Goal: Task Accomplishment & Management: Manage account settings

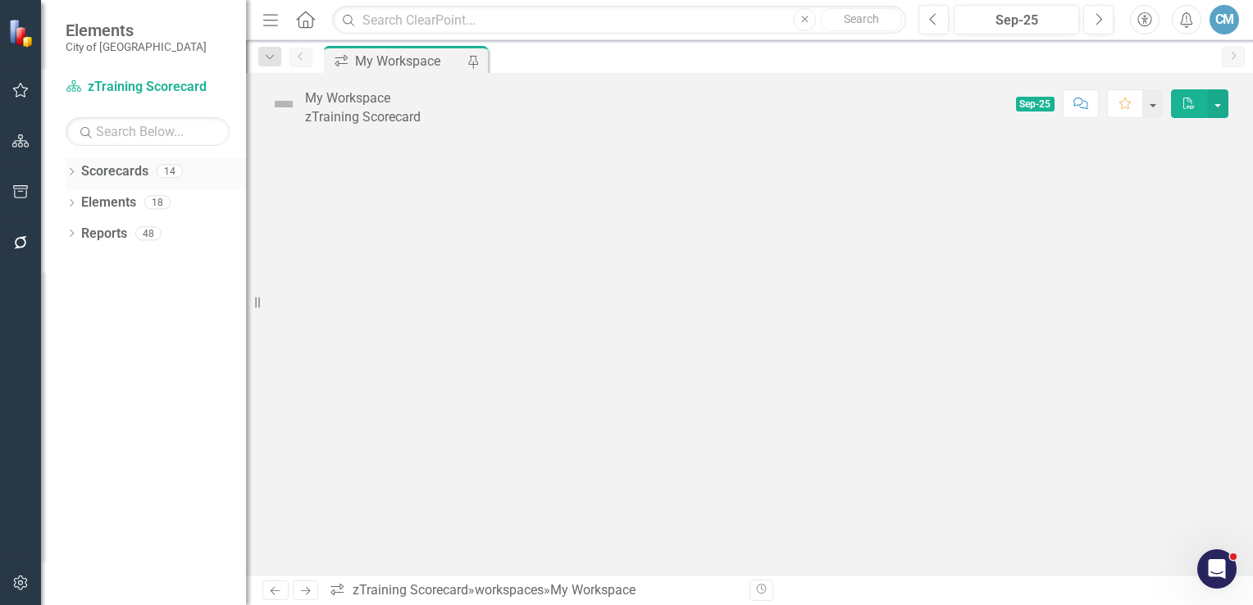
click at [70, 171] on icon "Dropdown" at bounding box center [71, 173] width 11 height 9
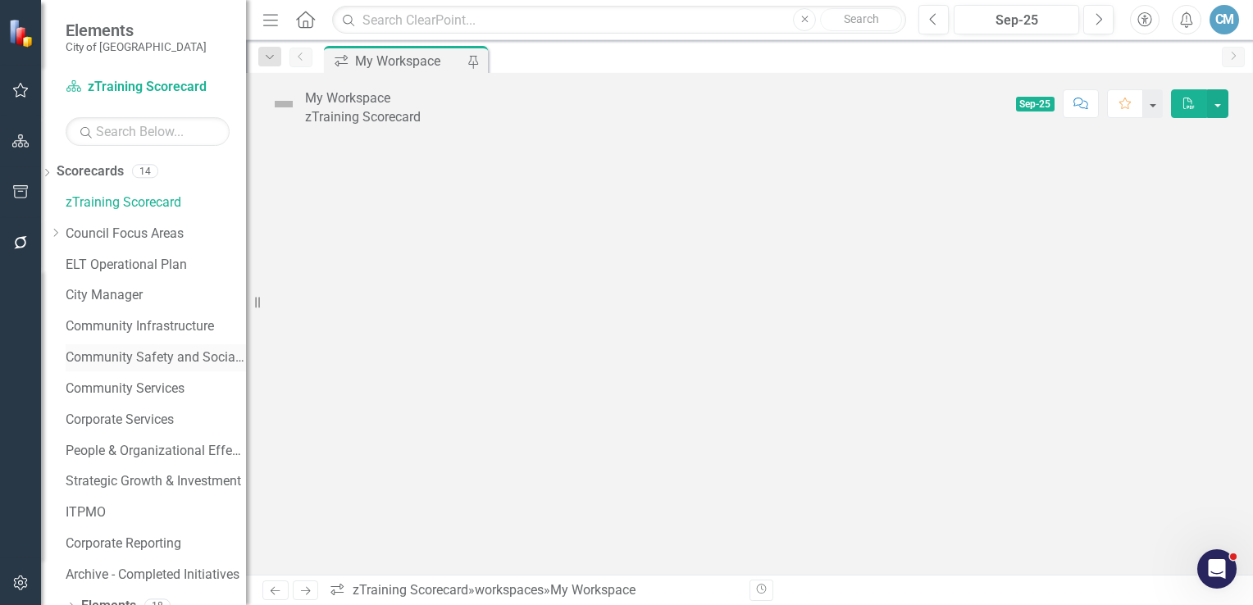
click at [128, 356] on link "Community Safety and Social Services" at bounding box center [156, 357] width 180 height 19
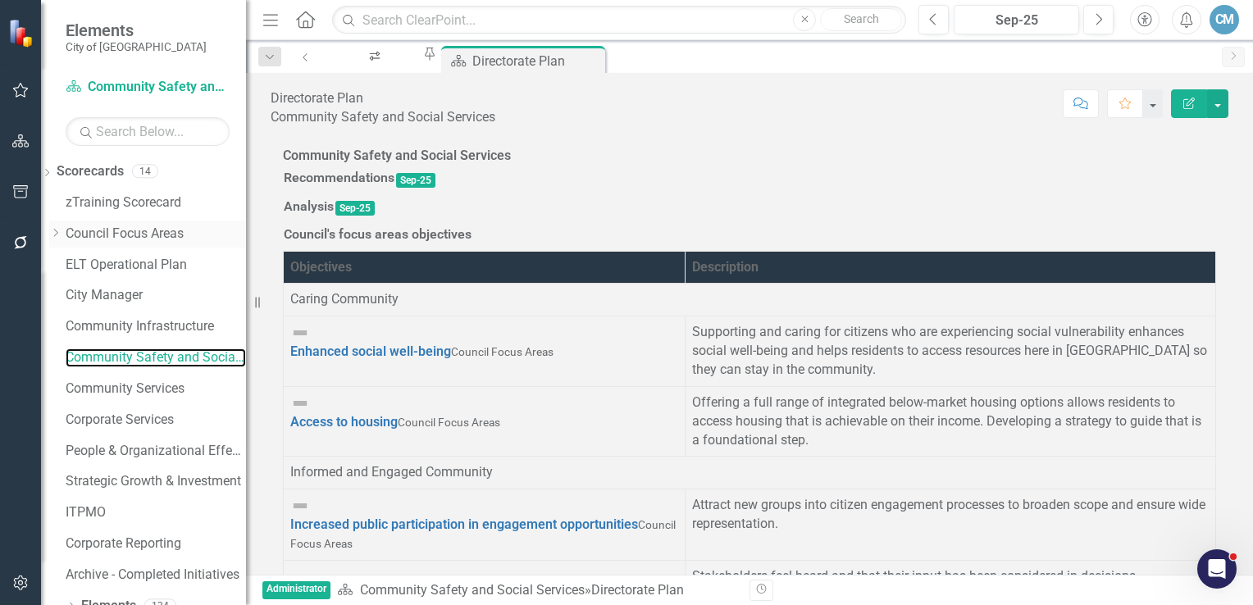
scroll to position [49, 0]
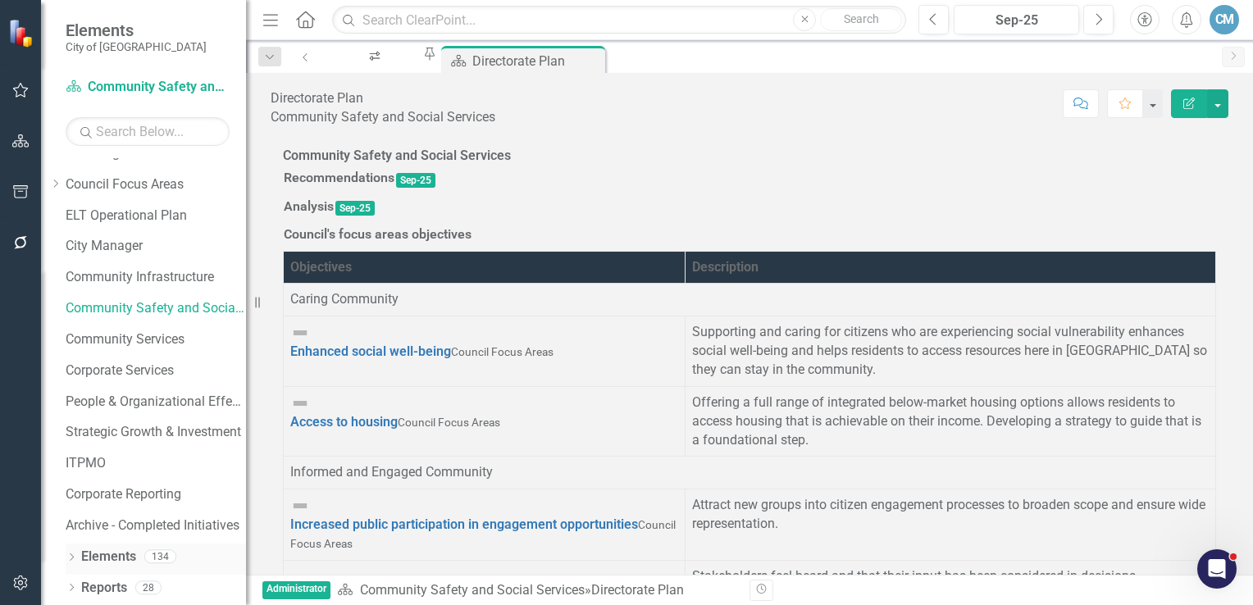
click at [72, 556] on icon "Dropdown" at bounding box center [71, 558] width 11 height 9
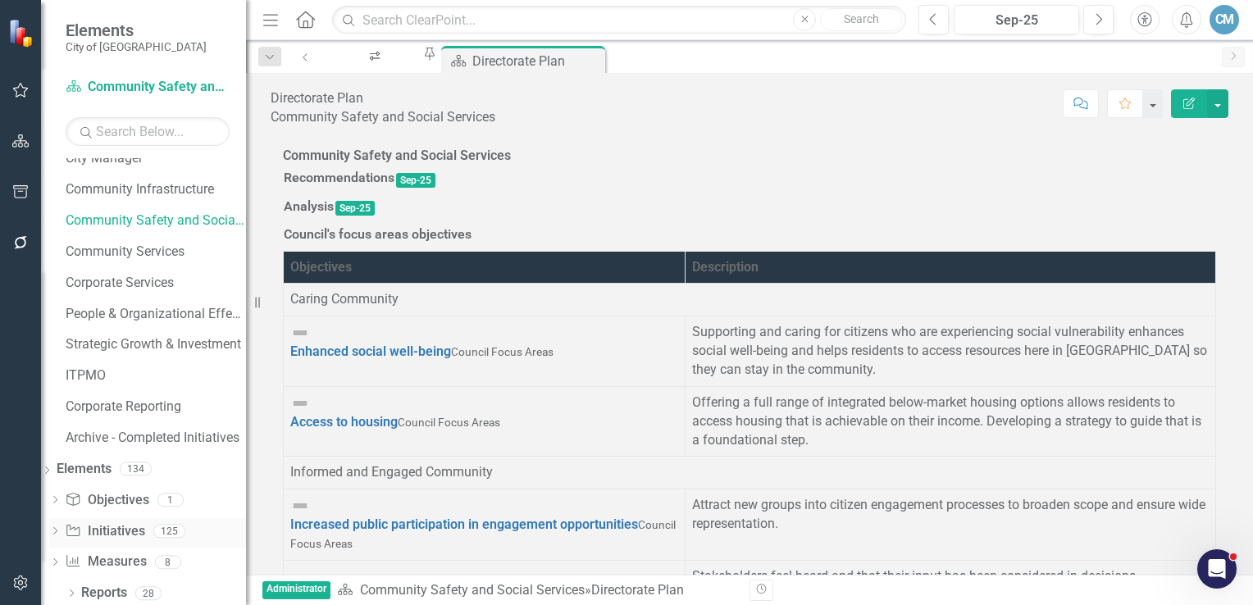
scroll to position [142, 0]
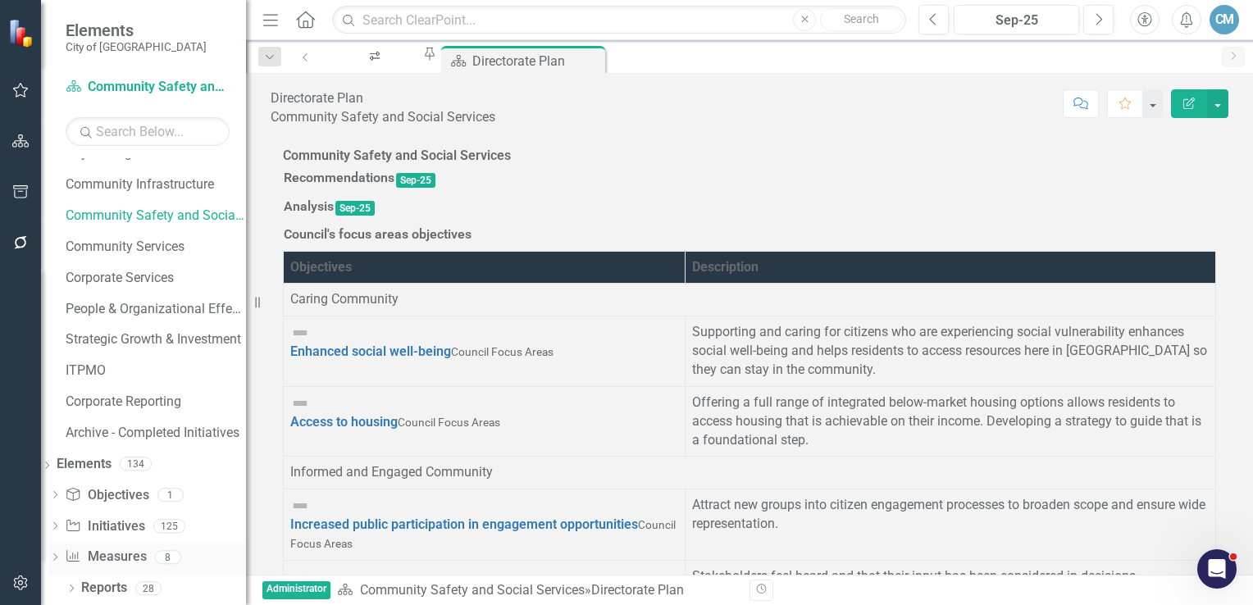
click at [61, 553] on div "Dropdown" at bounding box center [54, 560] width 11 height 14
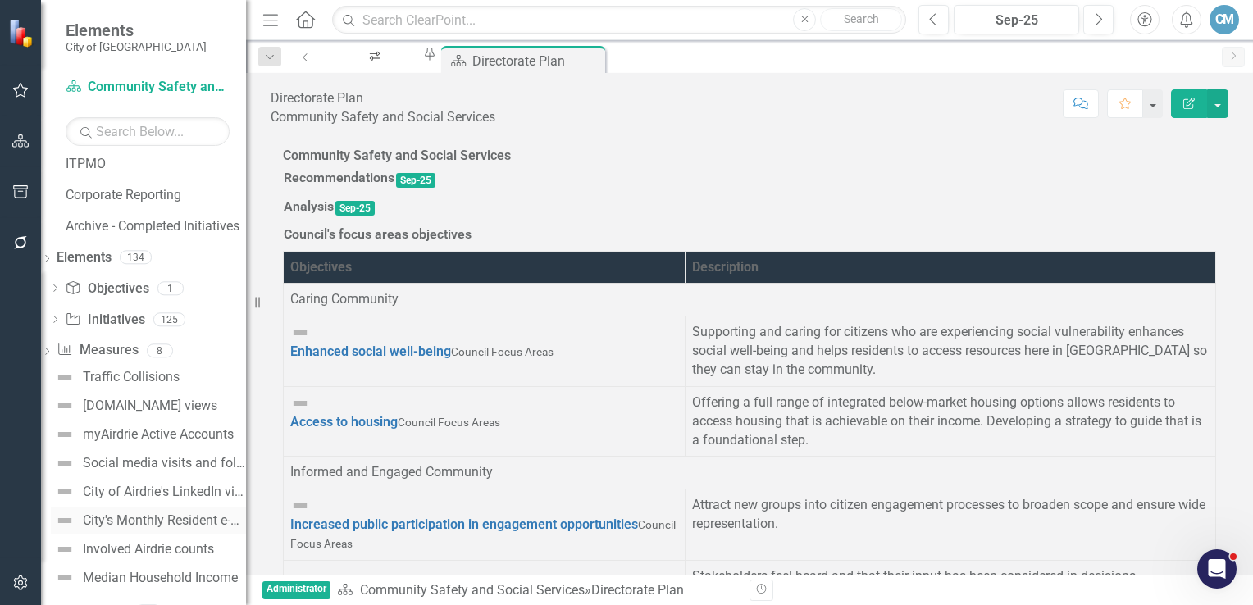
scroll to position [371, 0]
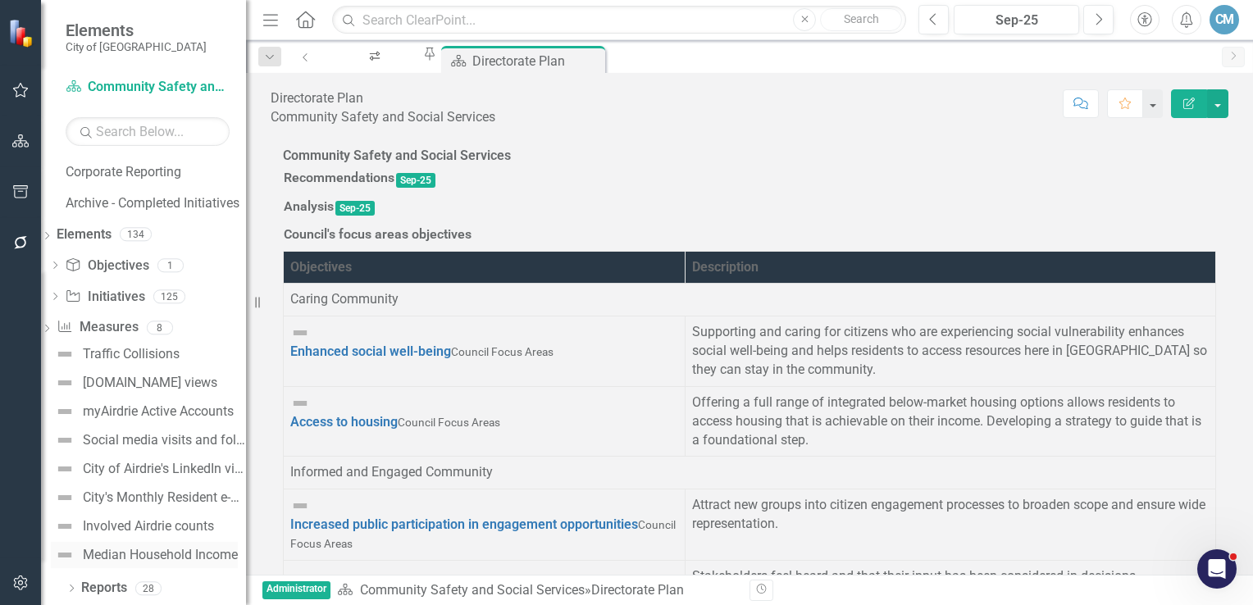
click at [143, 557] on div "Median Household Income" at bounding box center [160, 555] width 155 height 15
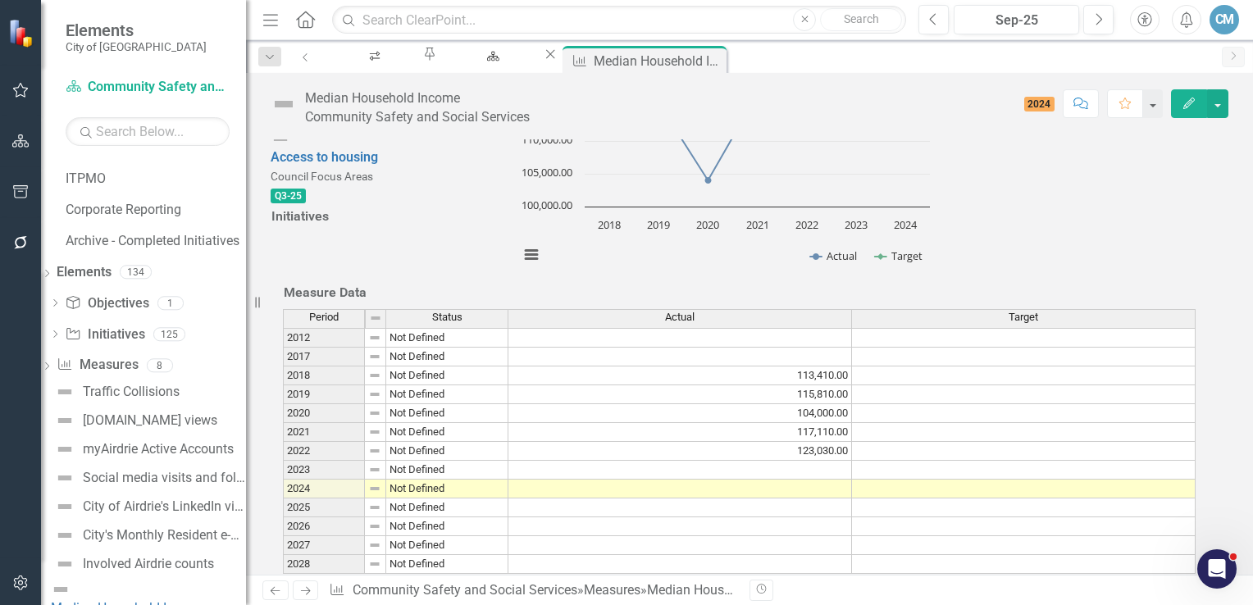
scroll to position [654, 0]
click at [1034, 461] on td at bounding box center [1024, 470] width 344 height 19
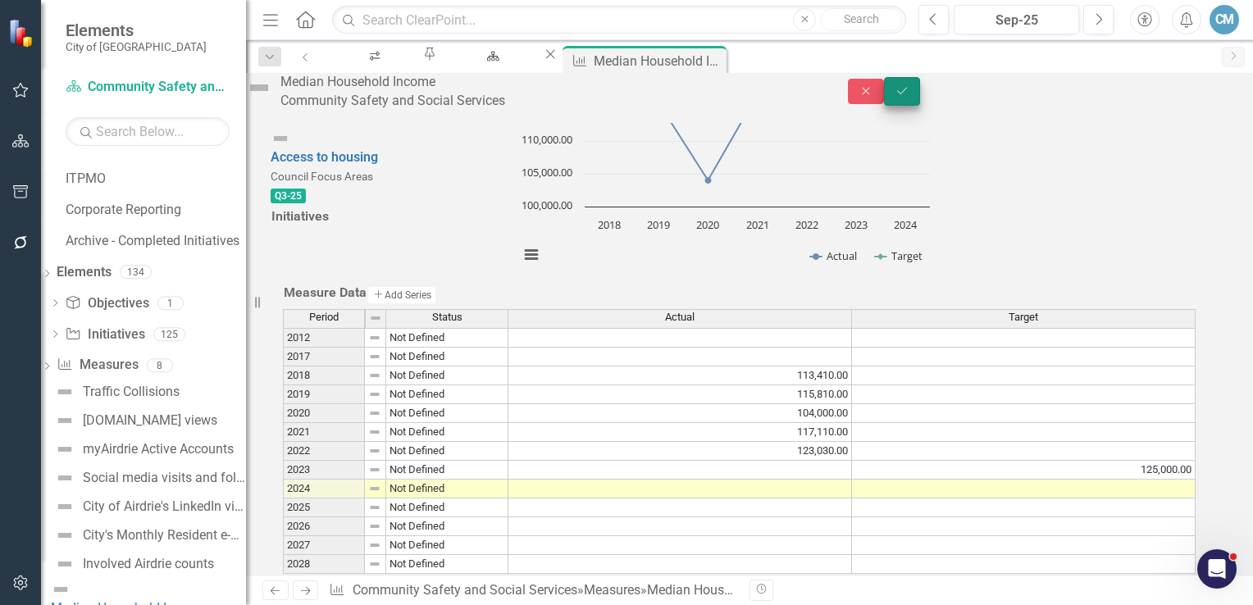
type textarea "125000"
click at [920, 98] on button "Save" at bounding box center [902, 91] width 36 height 29
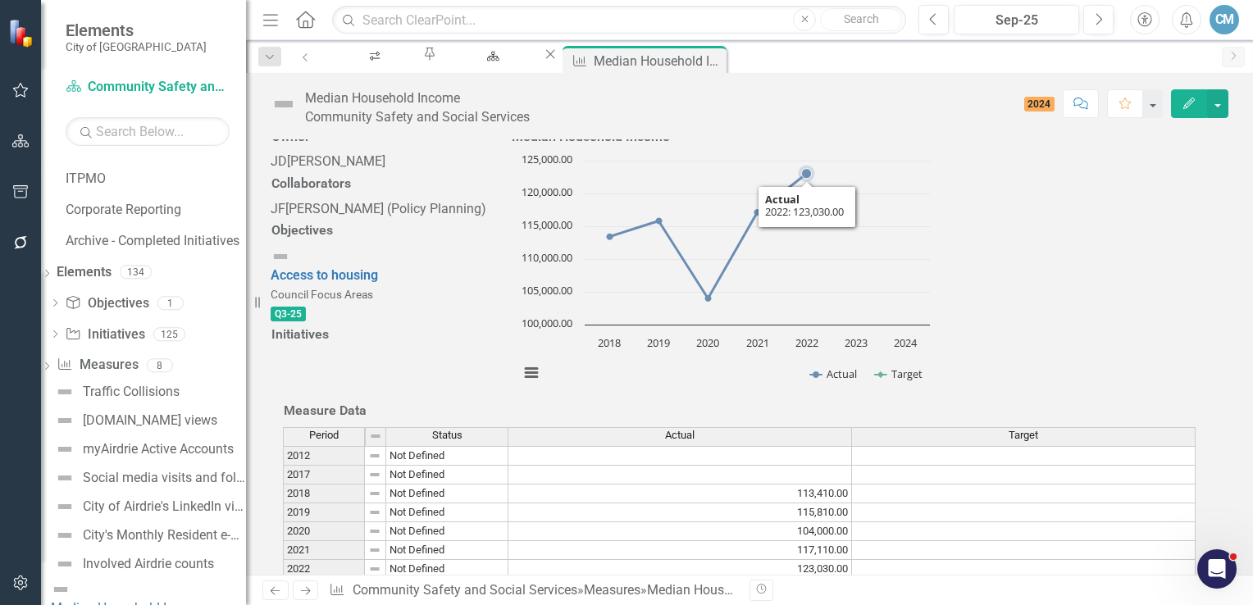
scroll to position [246, 0]
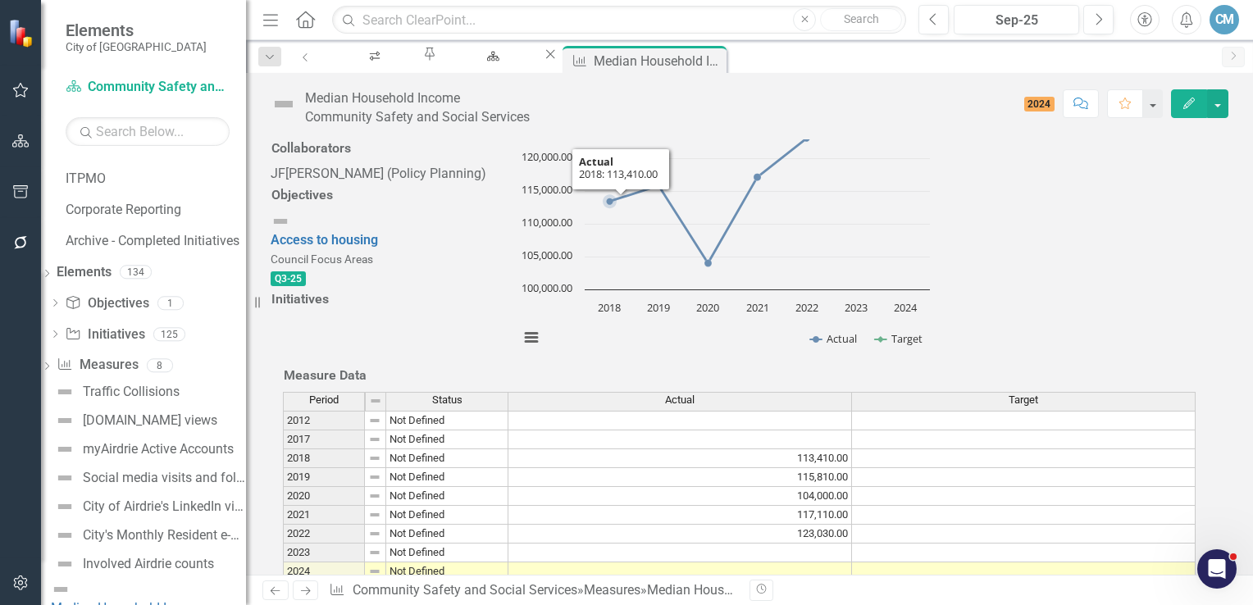
click at [889, 244] on div "Chart Line chart with 2 lines. Median Household Income (Chart Type: Line with M…" at bounding box center [724, 240] width 427 height 246
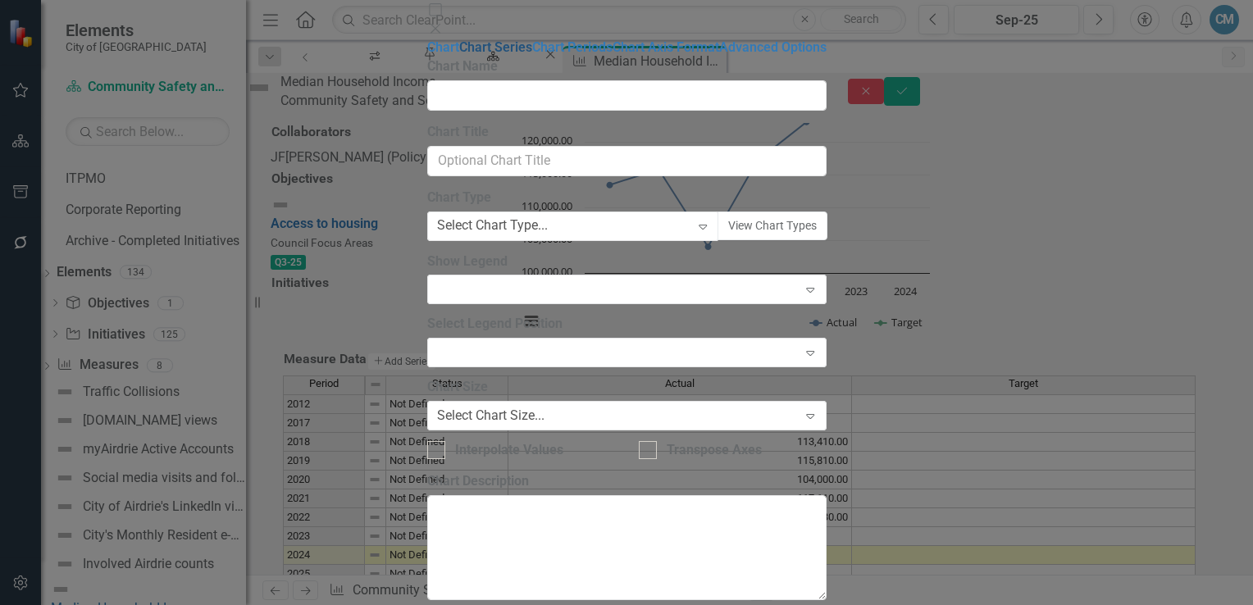
type input "Median Household Income"
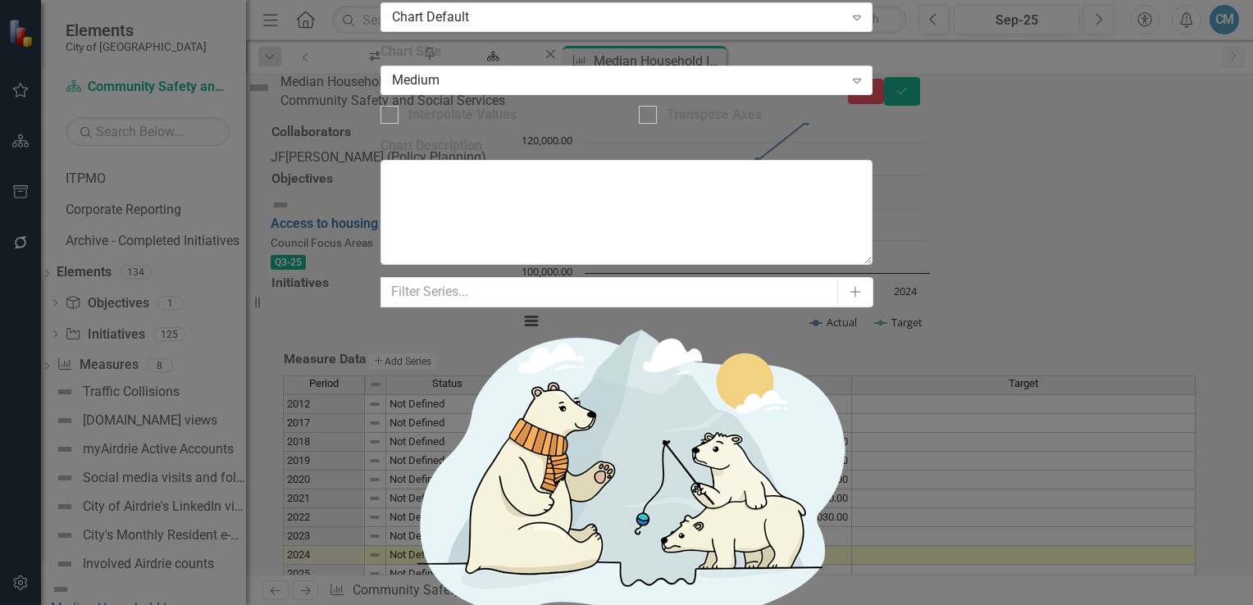
scroll to position [218, 0]
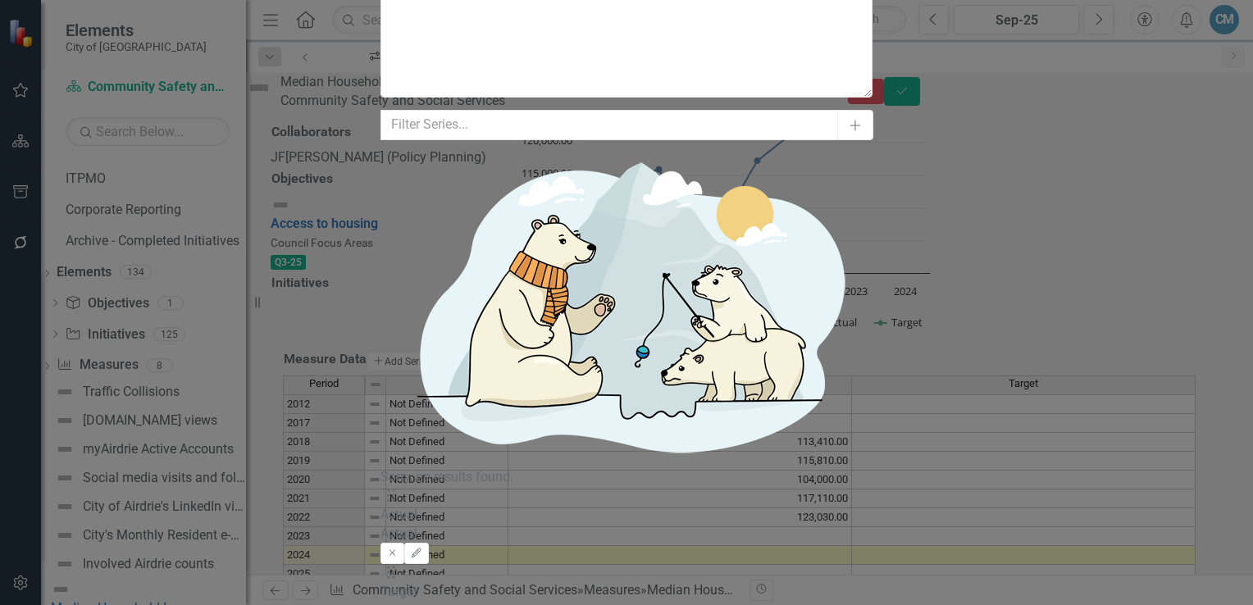
click at [525, 604] on div "All Periods" at bounding box center [626, 614] width 1253 height 19
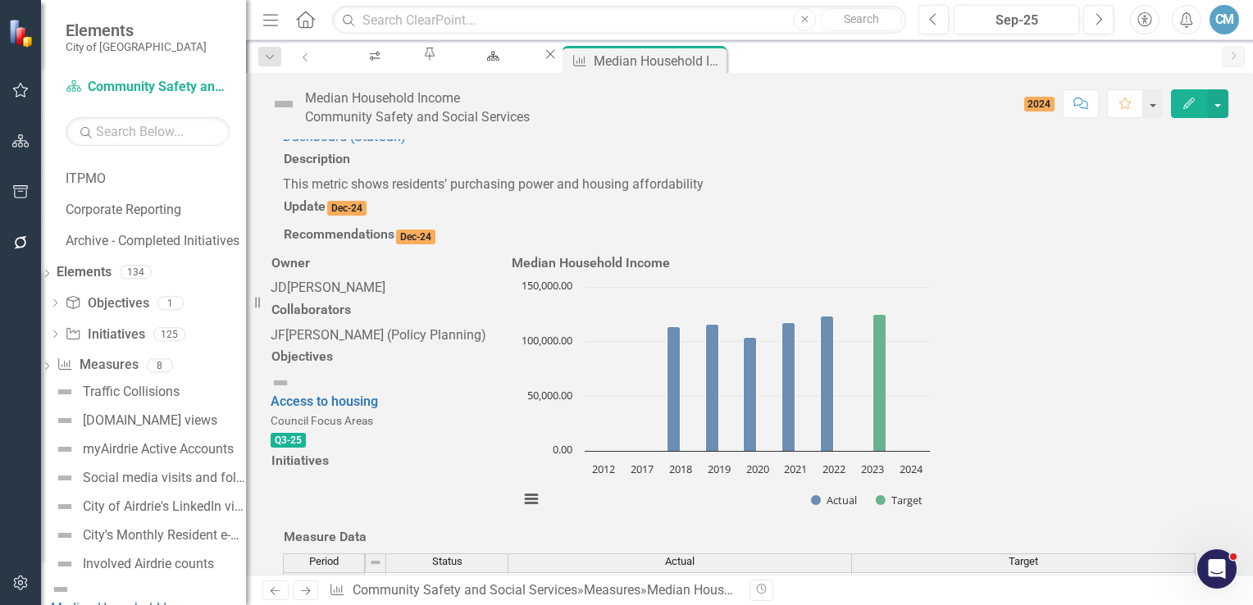
scroll to position [82, 0]
click at [317, 225] on div at bounding box center [749, 225] width 933 height 0
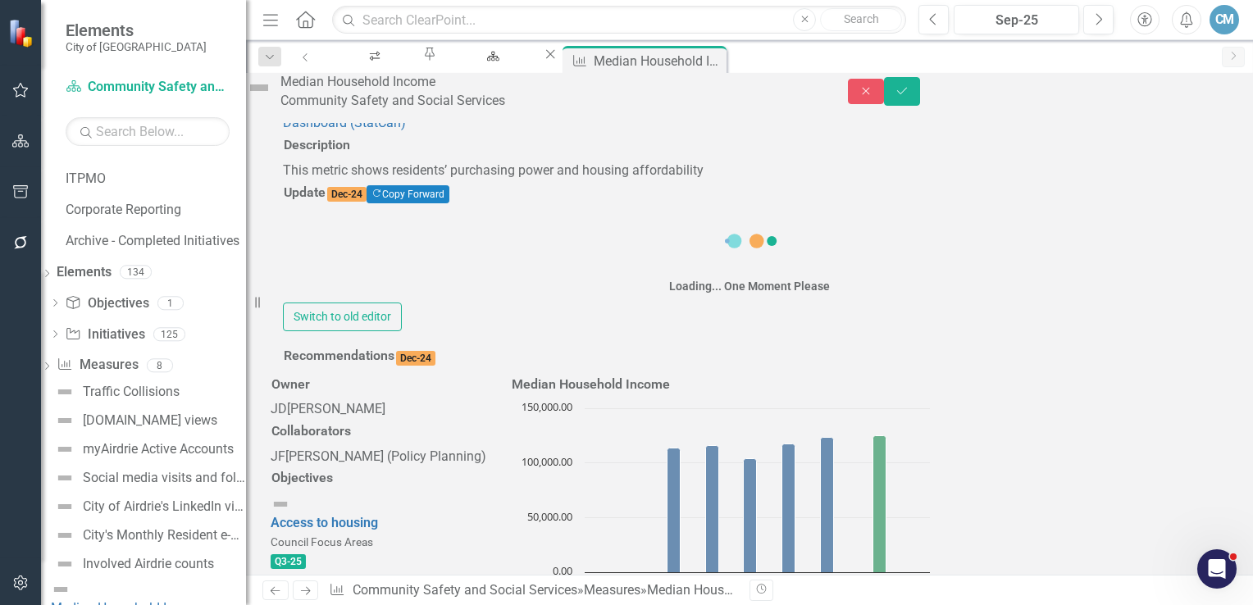
click at [338, 230] on div "Loading... One Moment Please" at bounding box center [749, 255] width 933 height 94
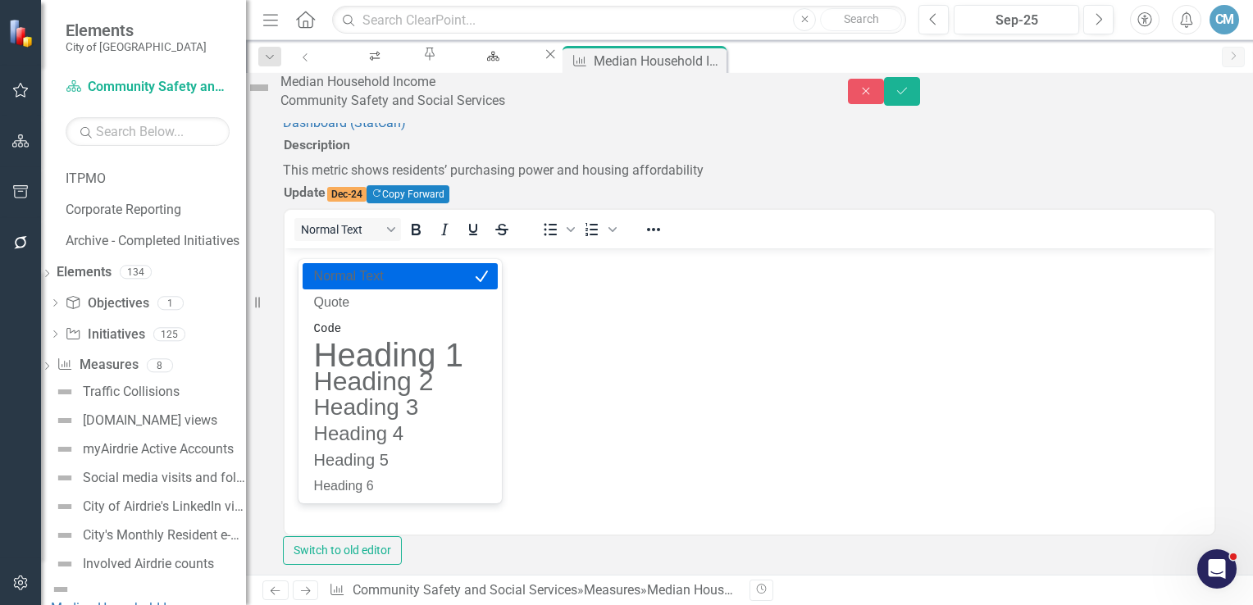
scroll to position [0, 0]
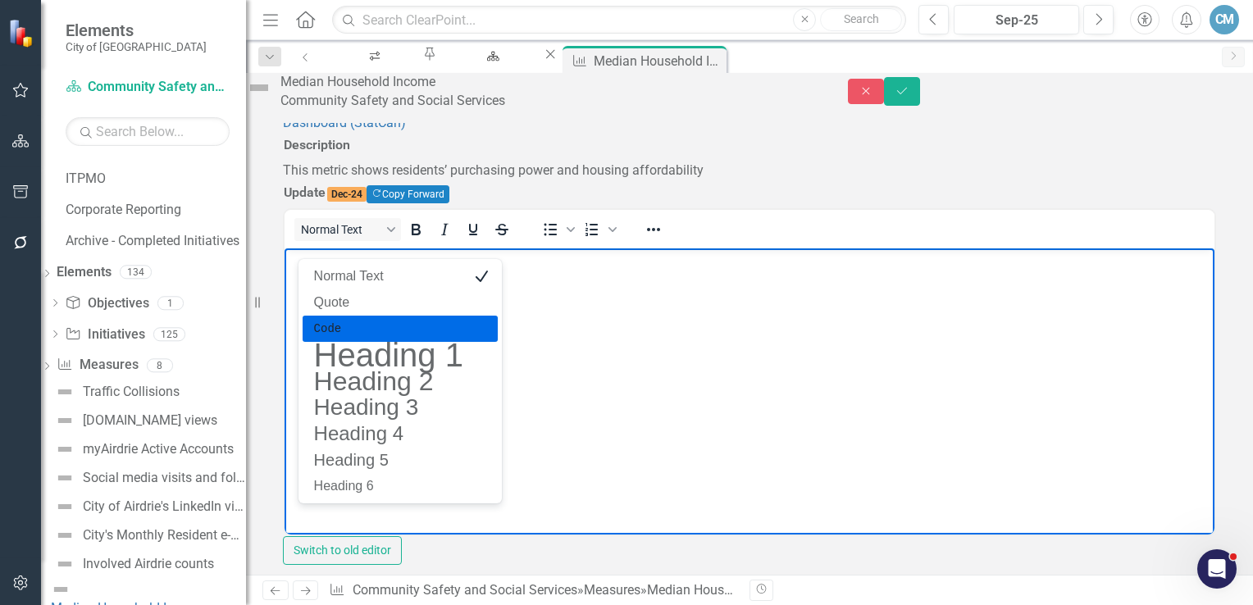
click at [773, 467] on body "Rich Text Area. Press ALT-0 for help." at bounding box center [750, 371] width 930 height 246
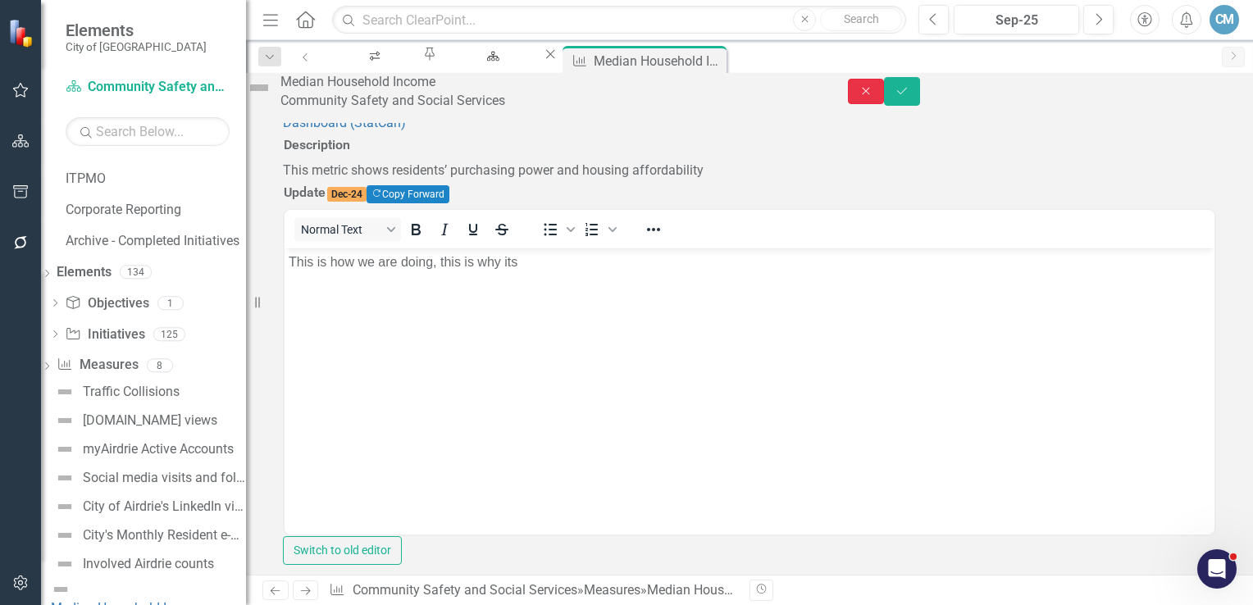
drag, startPoint x: 1174, startPoint y: 93, endPoint x: 1176, endPoint y: 102, distance: 8.4
click at [884, 102] on button "Close" at bounding box center [866, 91] width 36 height 25
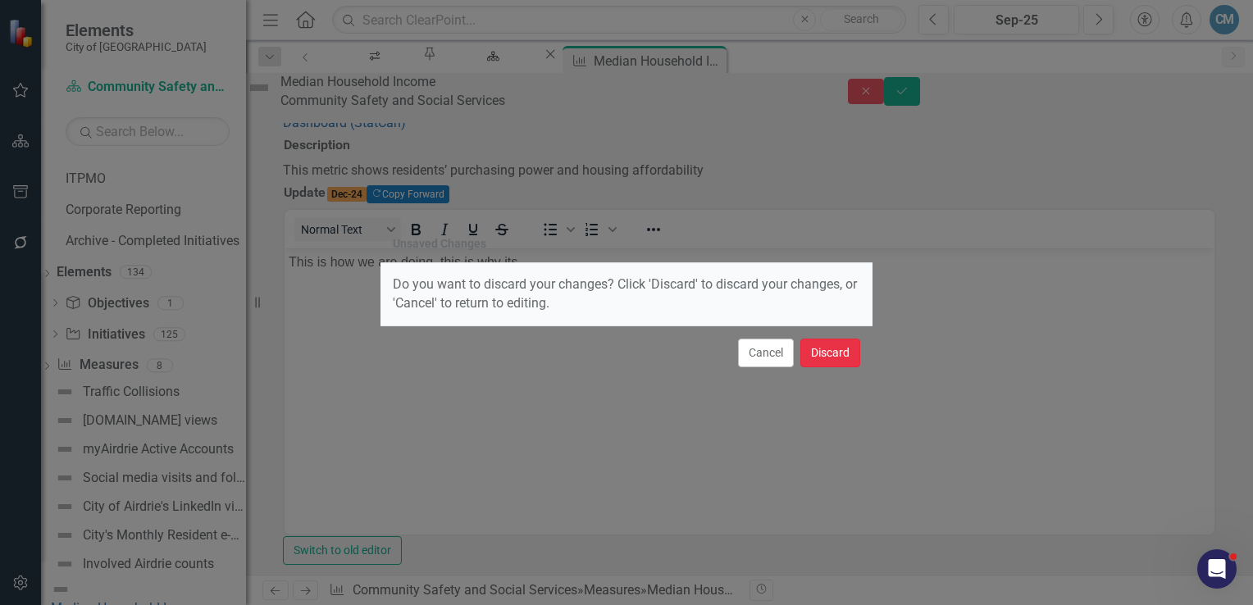
drag, startPoint x: 510, startPoint y: 94, endPoint x: 522, endPoint y: 335, distance: 241.3
click at [834, 361] on button "Discard" at bounding box center [830, 353] width 60 height 29
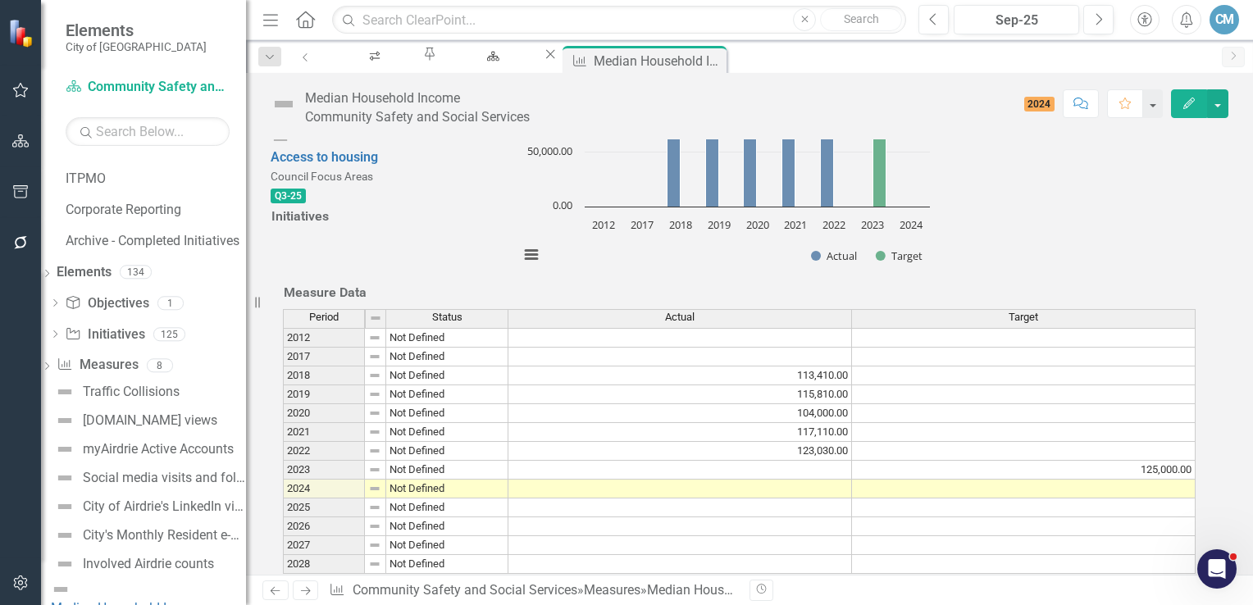
scroll to position [654, 0]
click at [680, 312] on span "Actual" at bounding box center [680, 317] width 30 height 11
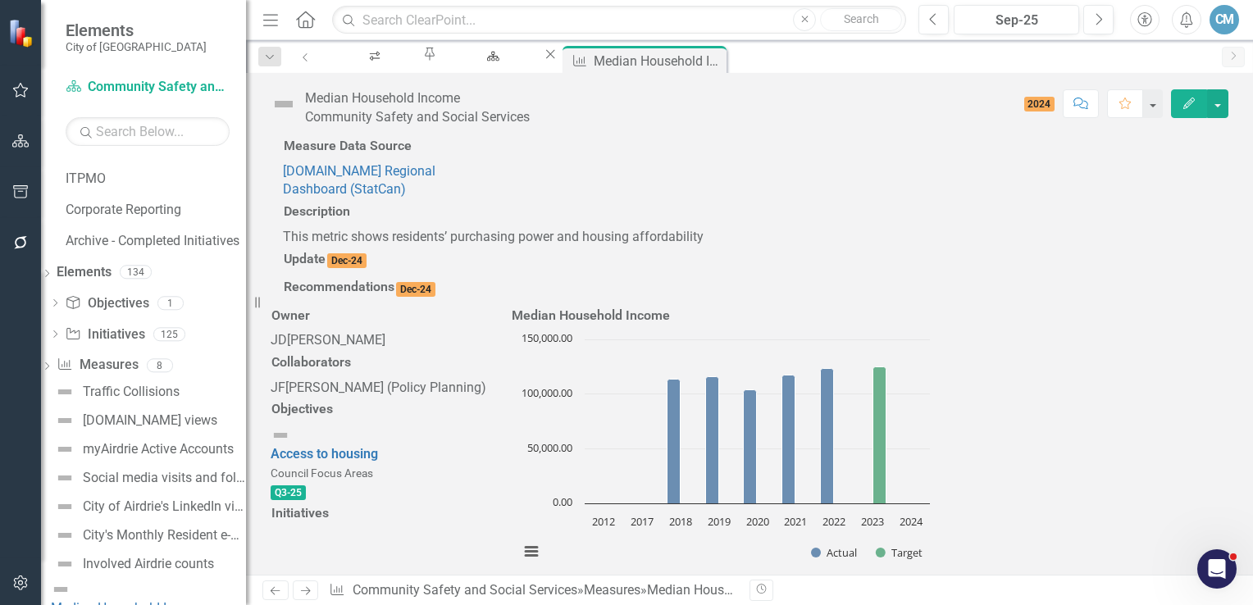
scroll to position [0, 0]
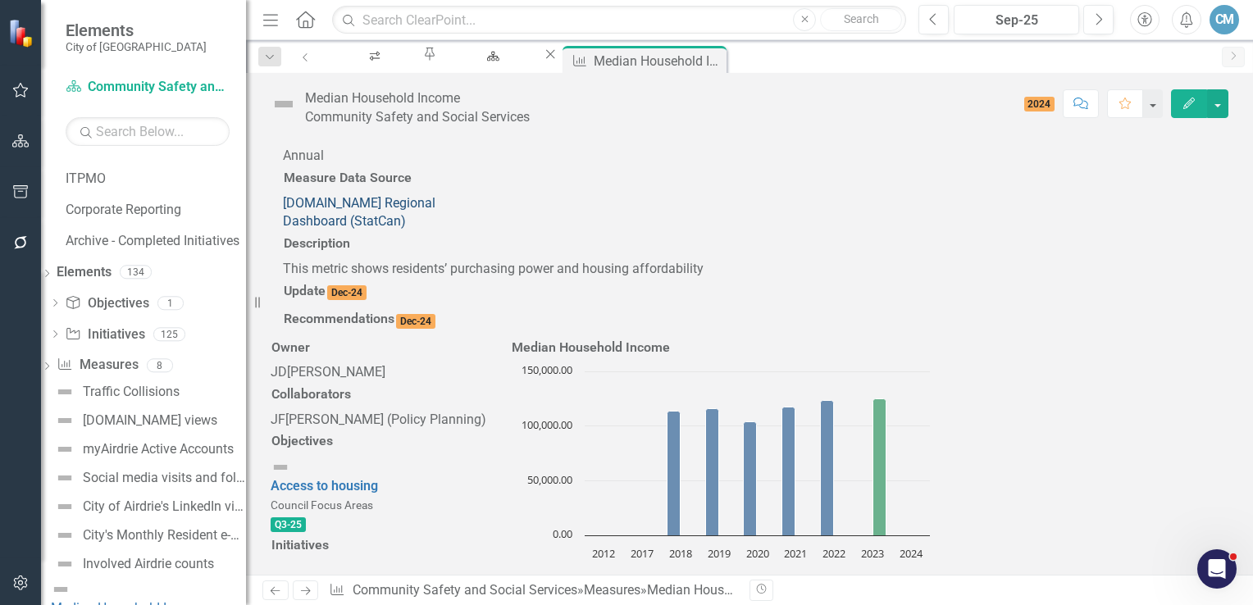
click at [435, 195] on link "[DOMAIN_NAME] Regional Dashboard (StatCan)" at bounding box center [359, 212] width 153 height 34
